Goal: Information Seeking & Learning: Learn about a topic

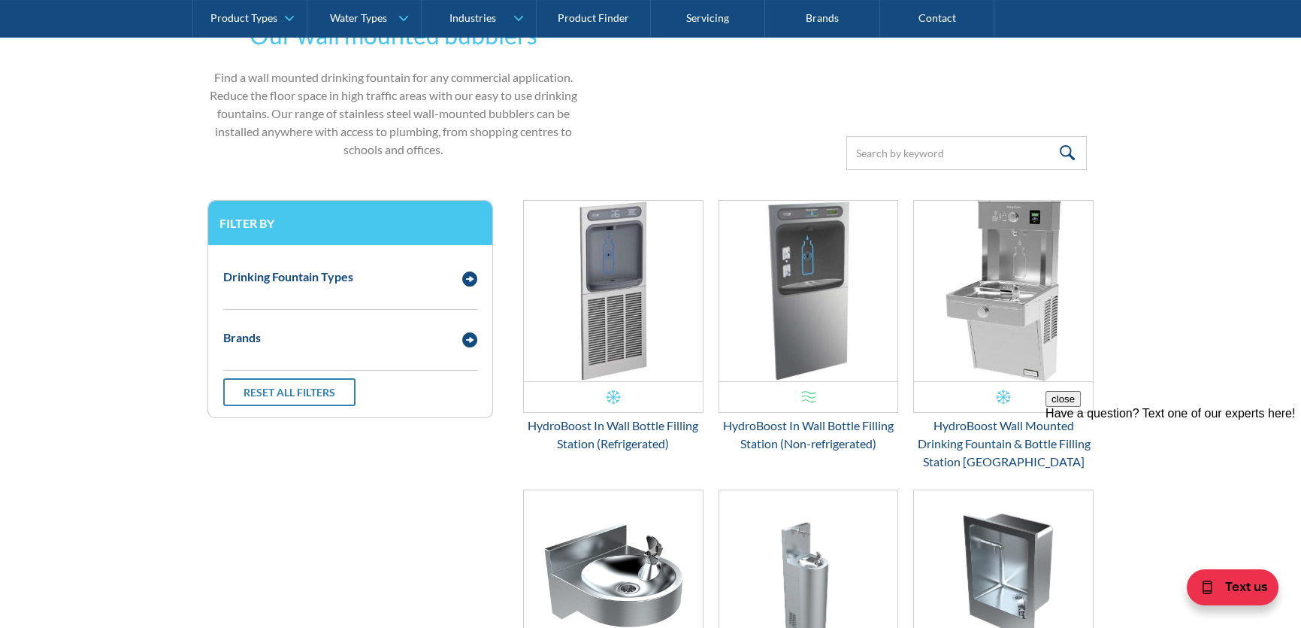
scroll to position [526, 0]
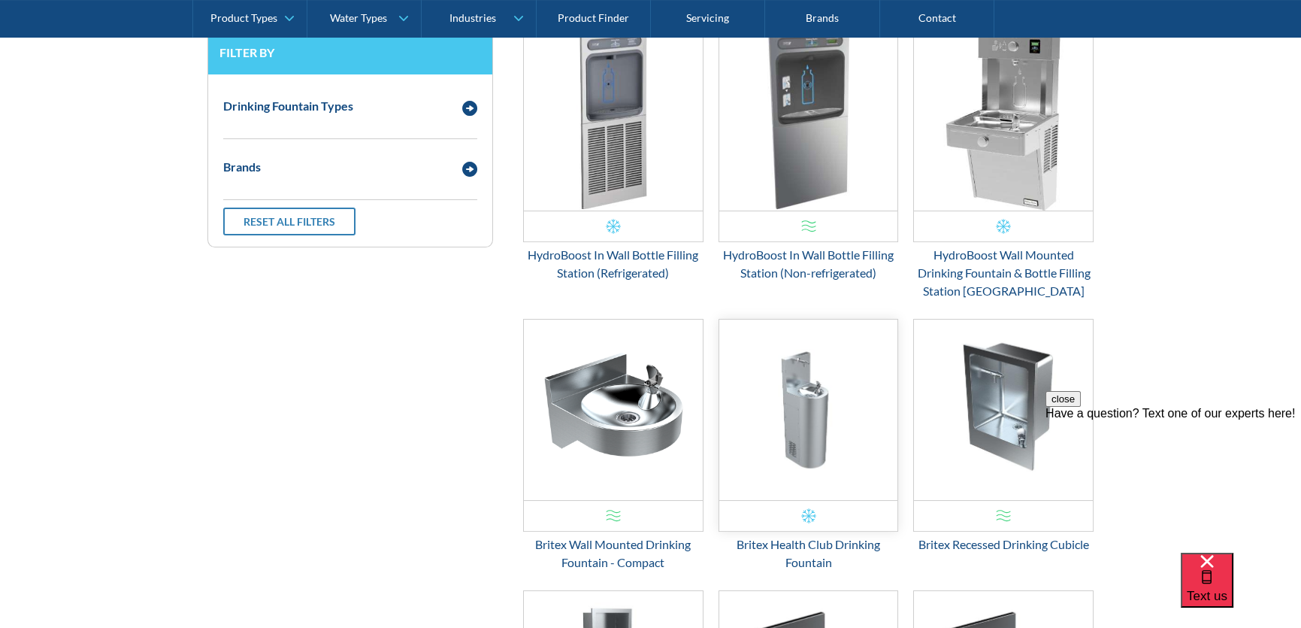
scroll to position [529, 0]
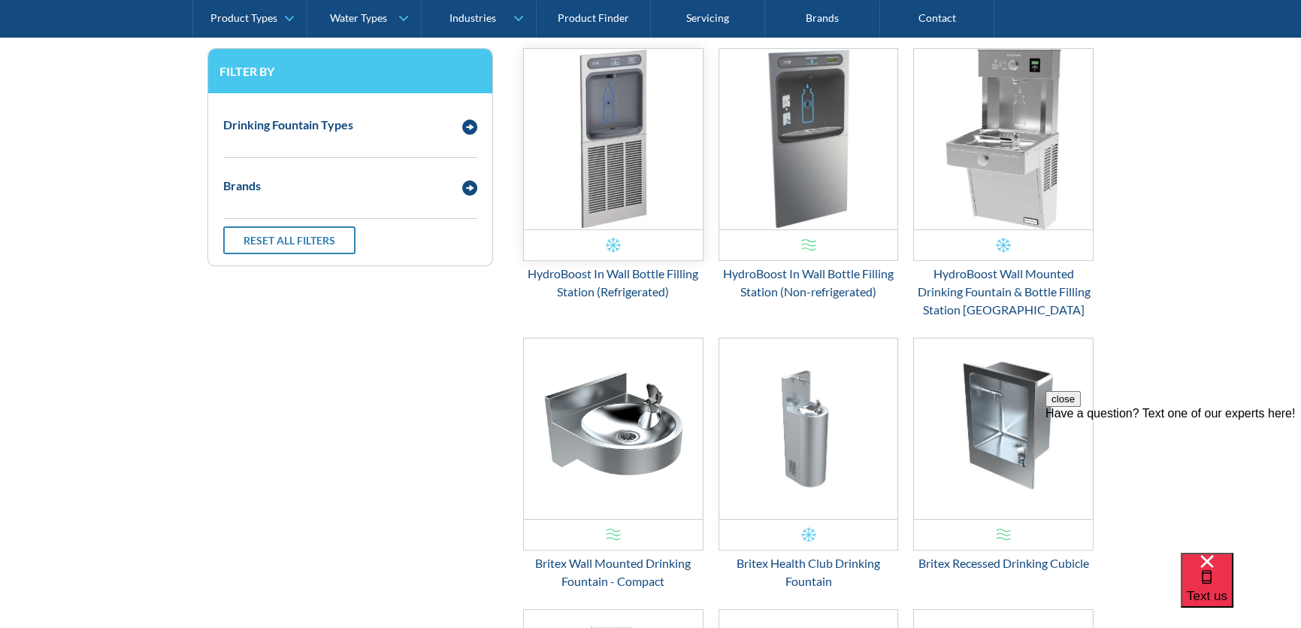
click at [595, 157] on img "Email Form 3" at bounding box center [613, 139] width 179 height 180
